Goal: Task Accomplishment & Management: Complete application form

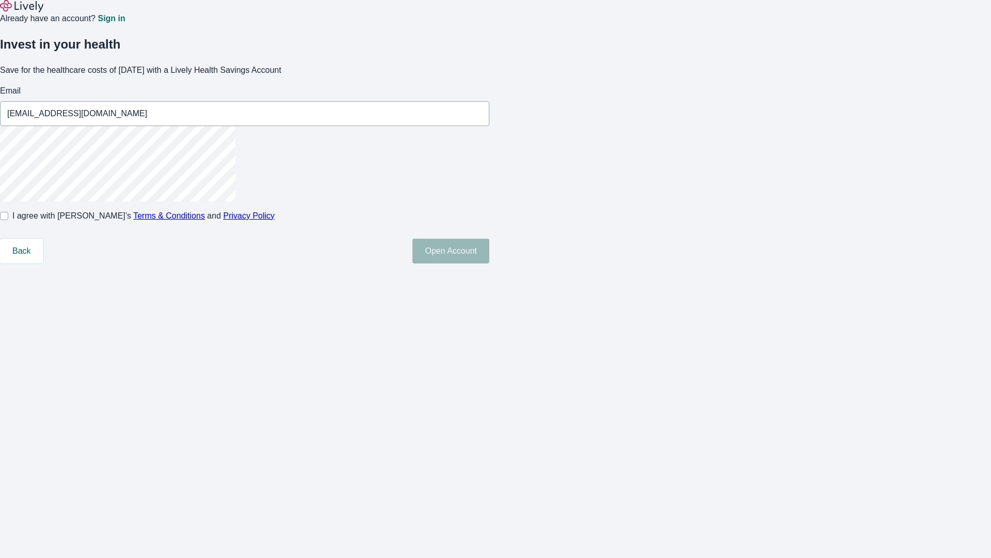
click at [8, 220] on input "I agree with Lively’s Terms & Conditions and Privacy Policy" at bounding box center [4, 216] width 8 height 8
checkbox input "true"
click at [490, 263] on button "Open Account" at bounding box center [451, 251] width 77 height 25
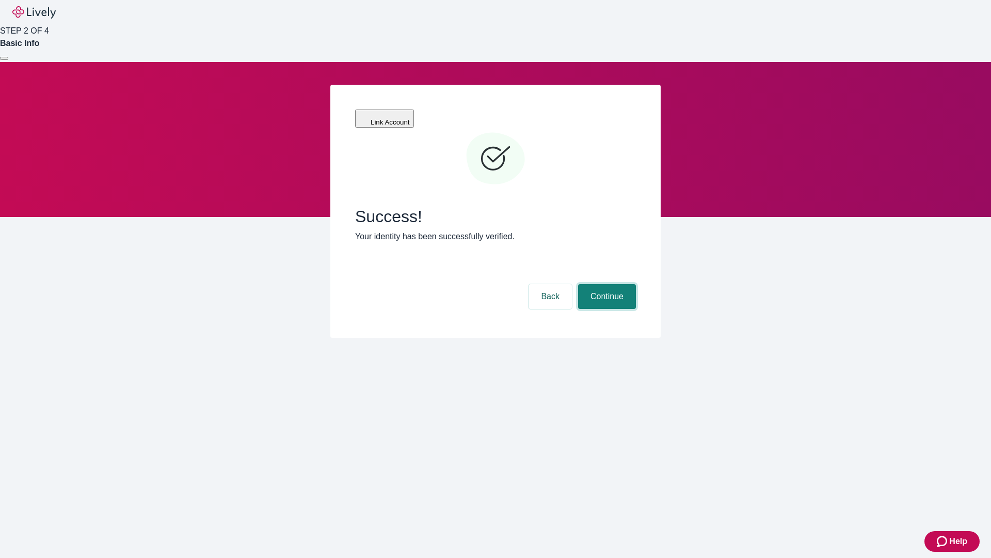
click at [606, 284] on button "Continue" at bounding box center [607, 296] width 58 height 25
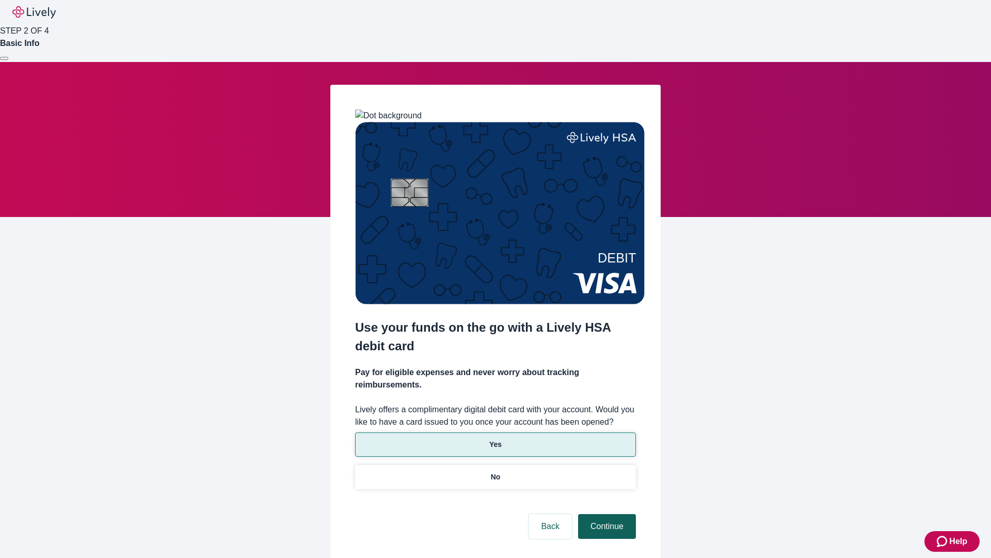
click at [495, 439] on p "Yes" at bounding box center [496, 444] width 12 height 11
click at [606, 514] on button "Continue" at bounding box center [607, 526] width 58 height 25
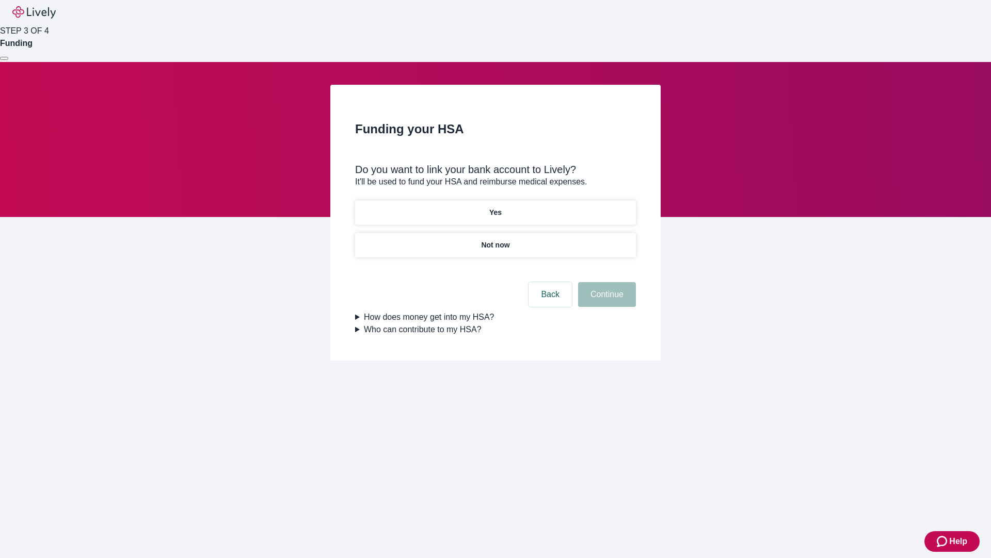
click at [495, 240] on p "Not now" at bounding box center [495, 245] width 28 height 11
click at [606, 301] on button "Continue" at bounding box center [607, 294] width 58 height 25
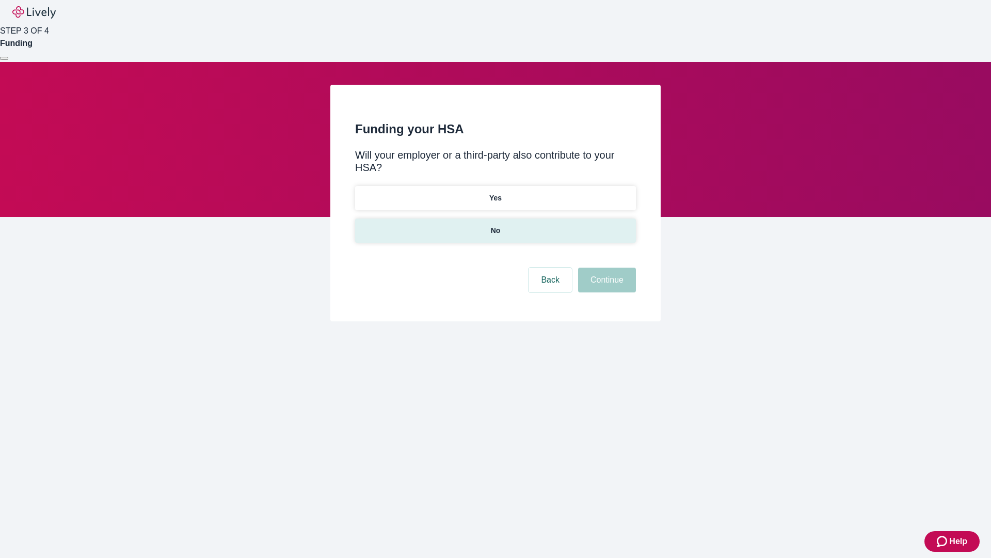
click at [495, 225] on p "No" at bounding box center [496, 230] width 10 height 11
click at [606, 267] on button "Continue" at bounding box center [607, 279] width 58 height 25
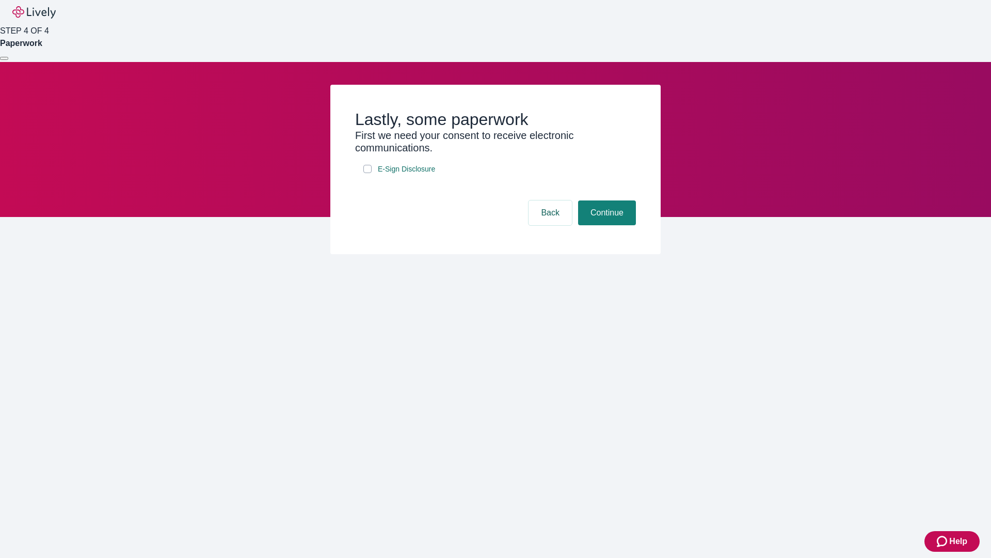
click at [368, 173] on input "E-Sign Disclosure" at bounding box center [368, 169] width 8 height 8
checkbox input "true"
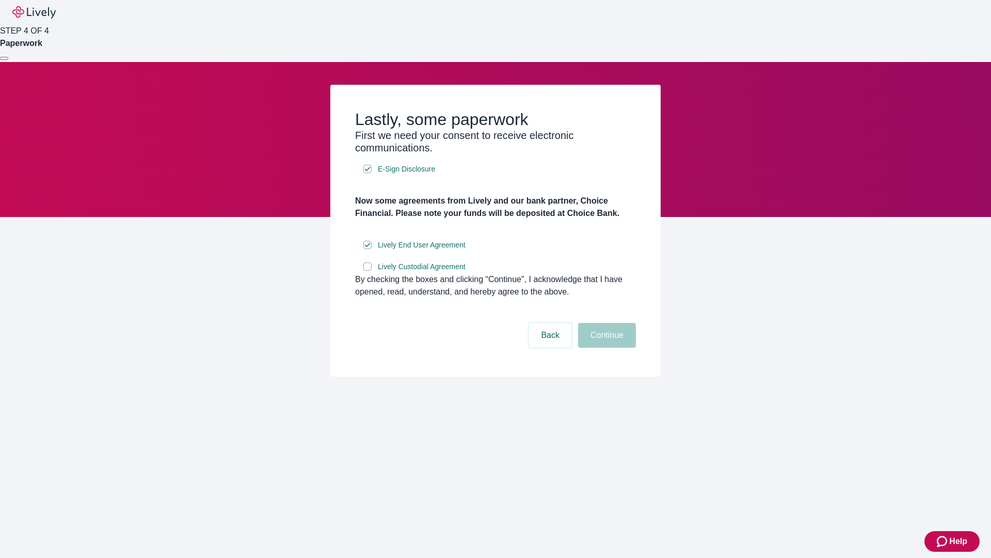
click at [368, 271] on input "Lively Custodial Agreement" at bounding box center [368, 266] width 8 height 8
checkbox input "true"
click at [606, 348] on button "Continue" at bounding box center [607, 335] width 58 height 25
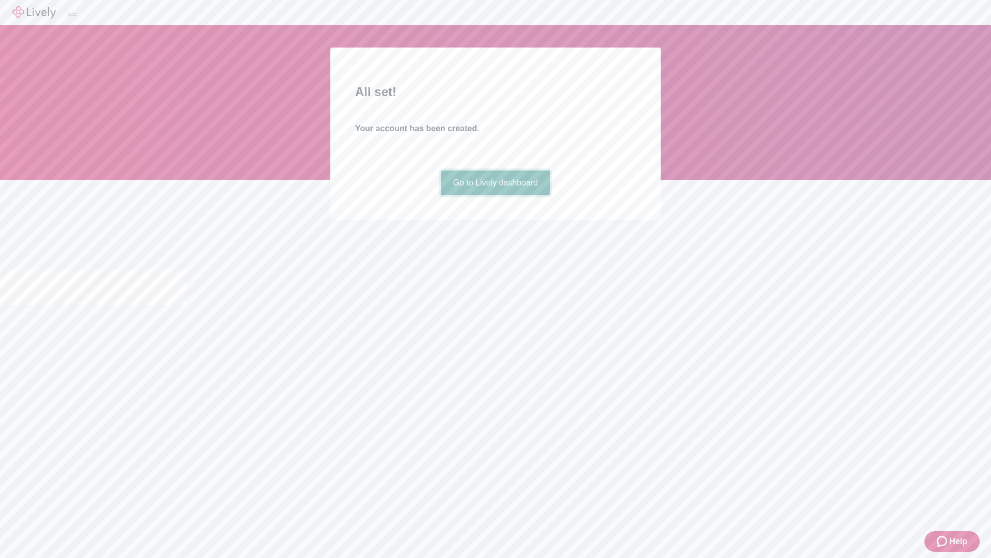
click at [495, 195] on link "Go to Lively dashboard" at bounding box center [496, 182] width 110 height 25
